Goal: Check status: Check status

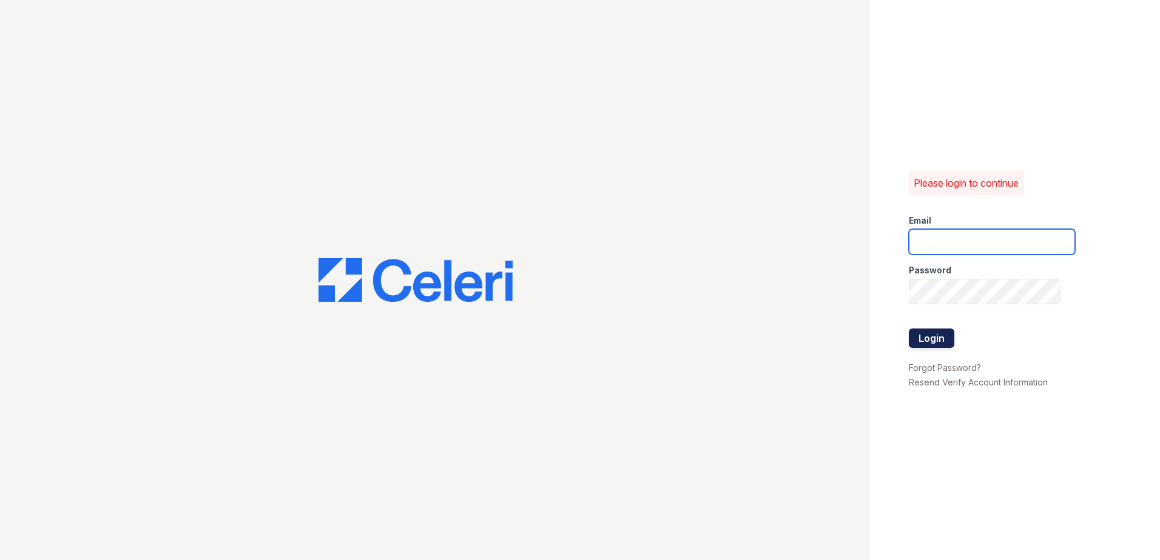
type input "[EMAIL_ADDRESS][DOMAIN_NAME]"
click at [934, 342] on button "Login" at bounding box center [931, 338] width 45 height 19
